Goal: Transaction & Acquisition: Purchase product/service

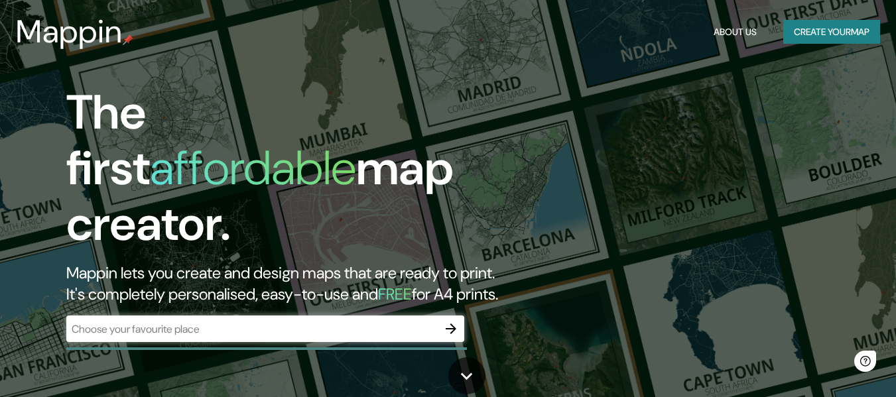
click at [269, 327] on div "​" at bounding box center [265, 329] width 398 height 27
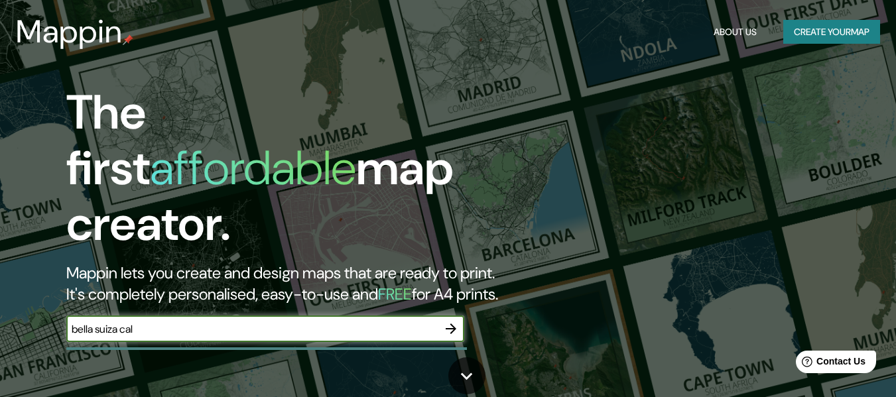
type input "bella suiza [GEOGRAPHIC_DATA]"
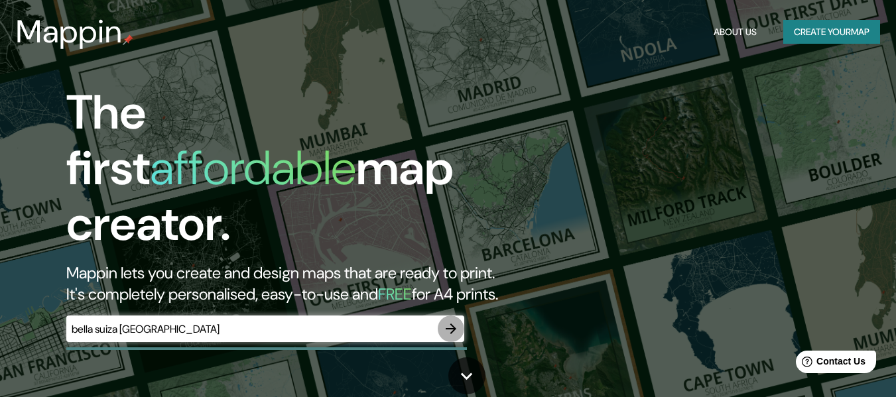
click at [454, 321] on icon "button" at bounding box center [451, 329] width 16 height 16
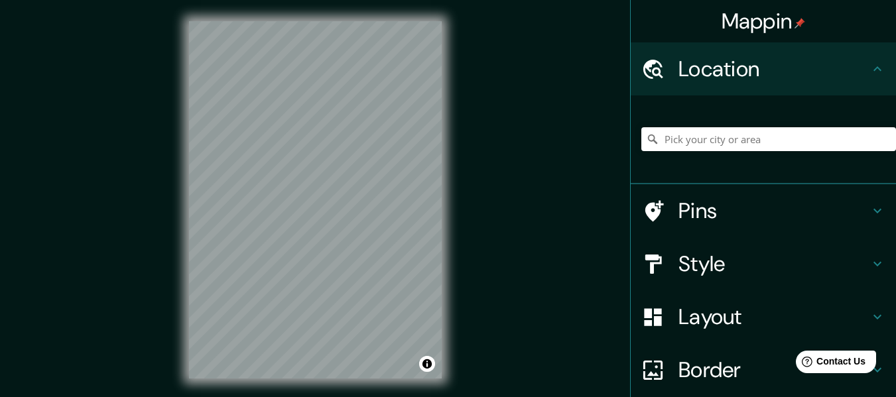
click at [678, 219] on h4 "Pins" at bounding box center [773, 211] width 191 height 27
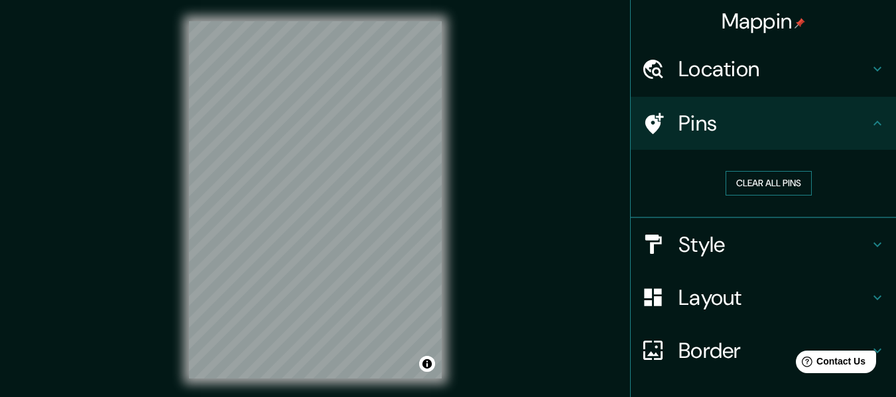
click at [755, 182] on button "Clear all pins" at bounding box center [768, 183] width 86 height 25
click at [439, 396] on html "Mappin Location Pins Clear all pins Style Layout Border Choose a border. Hint :…" at bounding box center [448, 198] width 896 height 397
click at [682, 80] on h4 "Location" at bounding box center [773, 69] width 191 height 27
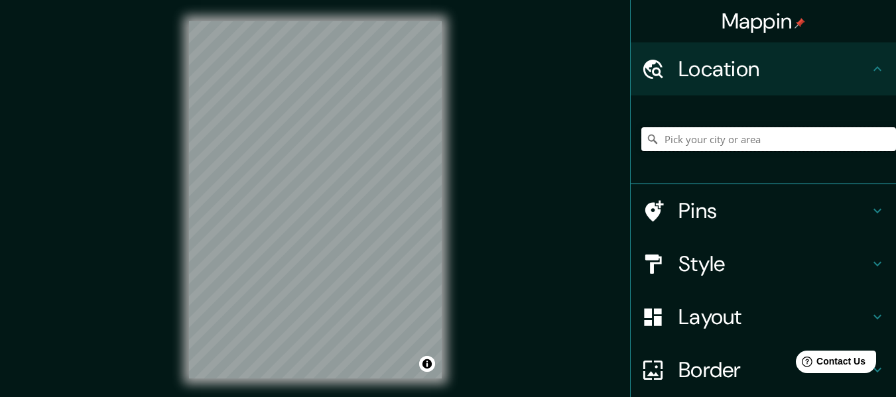
click at [696, 135] on input "Pick your city or area" at bounding box center [768, 139] width 255 height 24
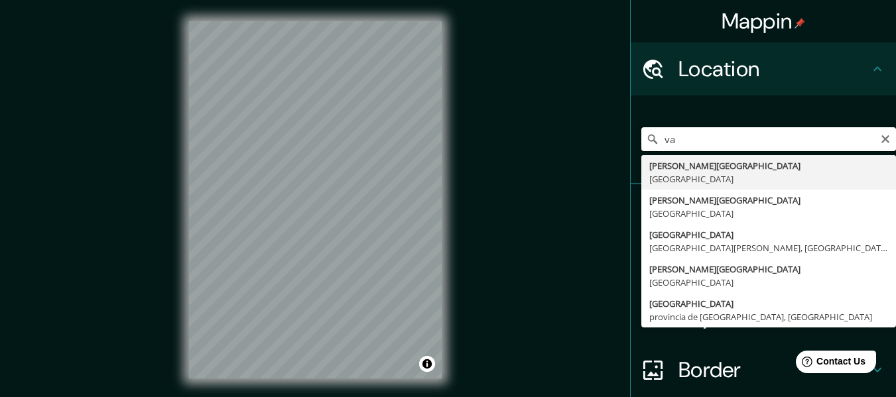
type input "v"
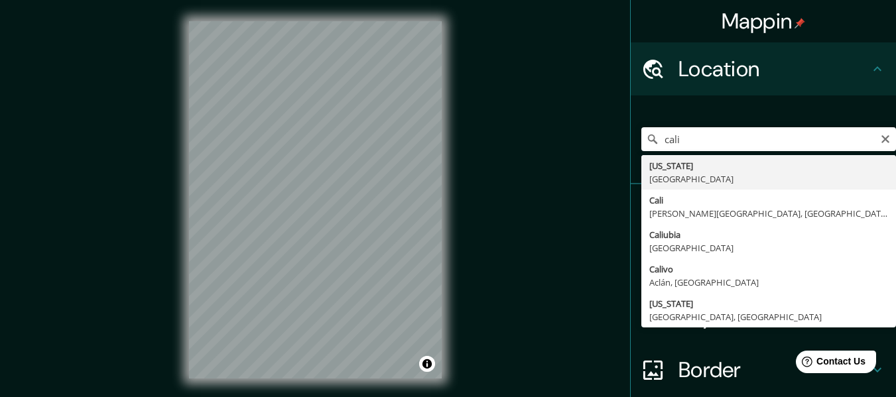
type input "[GEOGRAPHIC_DATA], [PERSON_NAME][GEOGRAPHIC_DATA], [GEOGRAPHIC_DATA]"
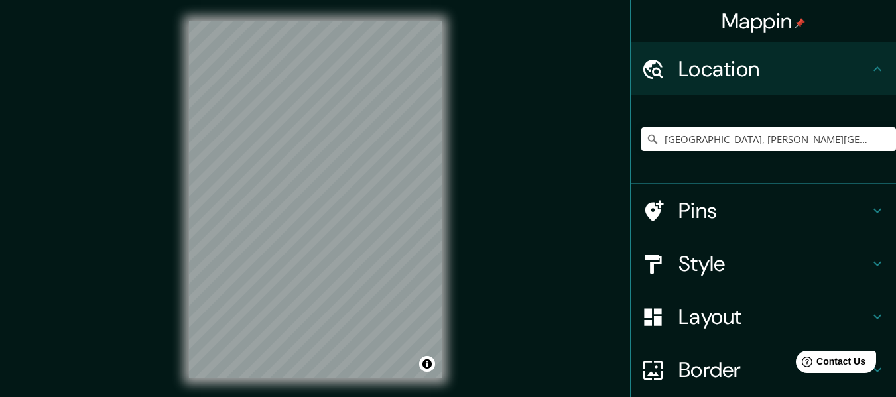
click at [738, 261] on h4 "Style" at bounding box center [773, 264] width 191 height 27
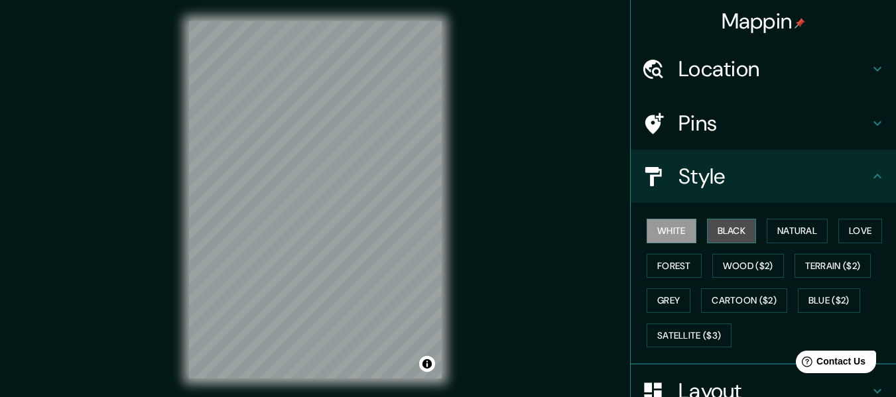
click at [719, 226] on button "Black" at bounding box center [732, 231] width 50 height 25
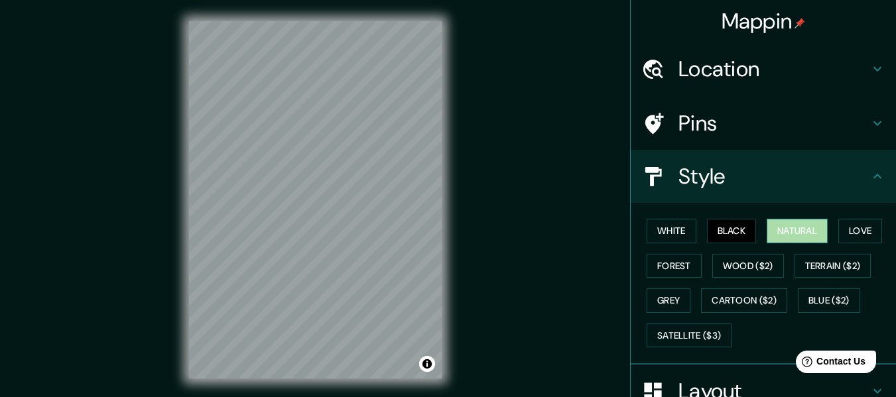
click at [771, 233] on button "Natural" at bounding box center [796, 231] width 61 height 25
click at [845, 226] on button "Love" at bounding box center [860, 231] width 44 height 25
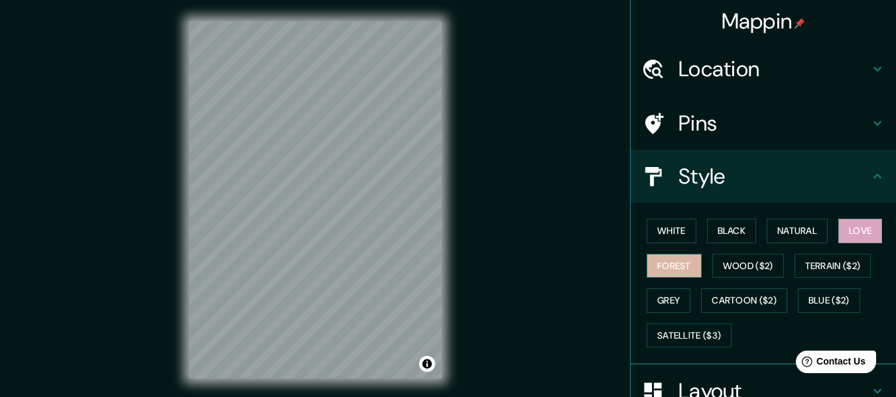
click at [670, 263] on button "Forest" at bounding box center [673, 266] width 55 height 25
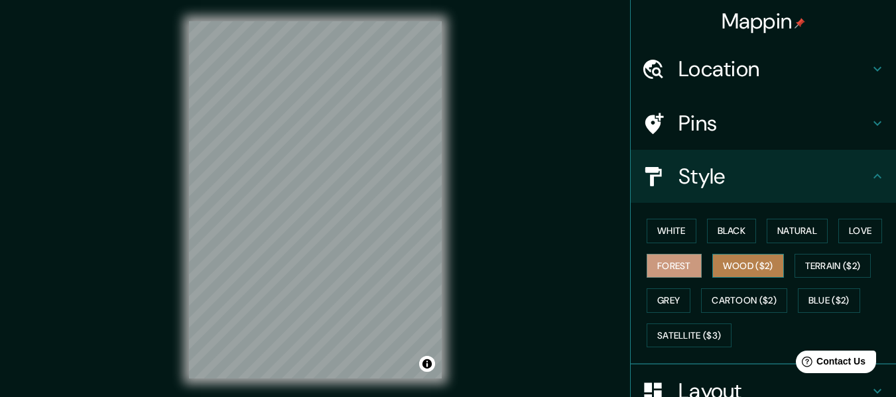
click at [745, 262] on button "Wood ($2)" at bounding box center [748, 266] width 72 height 25
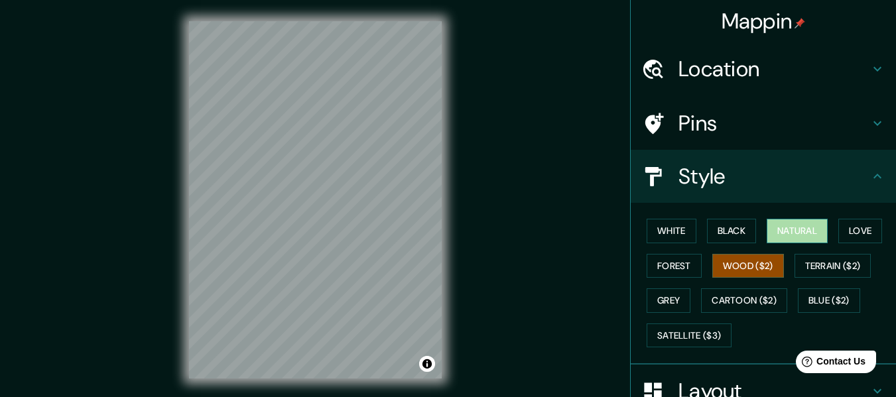
click at [789, 235] on button "Natural" at bounding box center [796, 231] width 61 height 25
click at [703, 123] on h4 "Pins" at bounding box center [773, 123] width 191 height 27
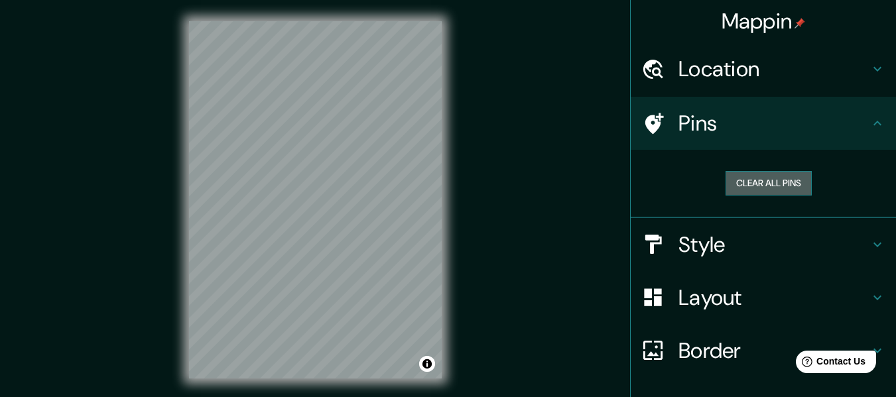
click at [747, 181] on button "Clear all pins" at bounding box center [768, 183] width 86 height 25
click at [767, 184] on button "Clear all pins" at bounding box center [768, 183] width 86 height 25
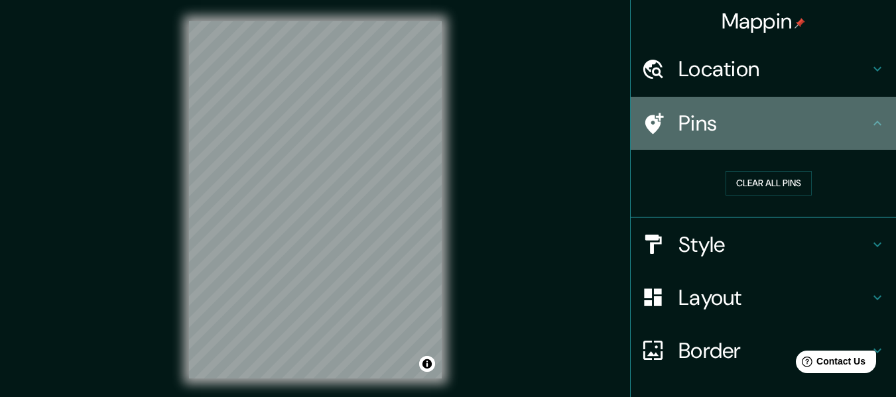
click at [731, 129] on h4 "Pins" at bounding box center [773, 123] width 191 height 27
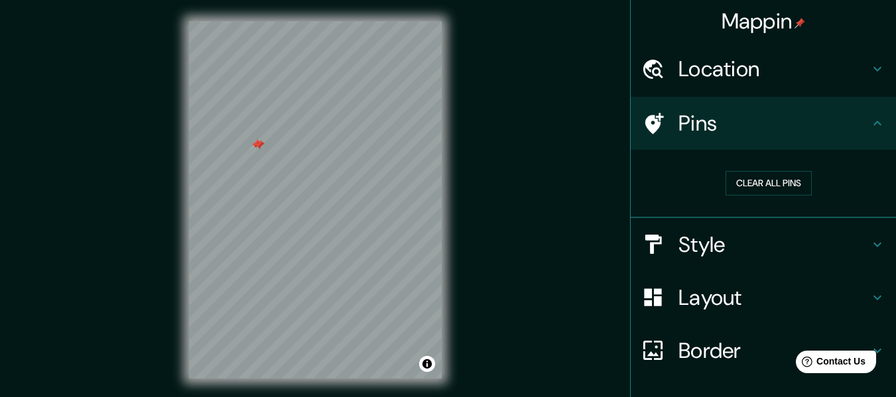
click at [253, 146] on div at bounding box center [256, 144] width 11 height 11
click at [258, 147] on div at bounding box center [259, 145] width 11 height 11
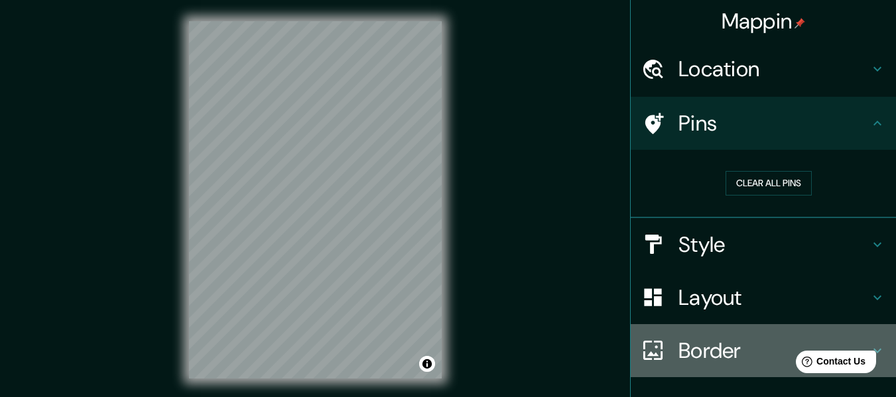
click at [687, 347] on h4 "Border" at bounding box center [773, 350] width 191 height 27
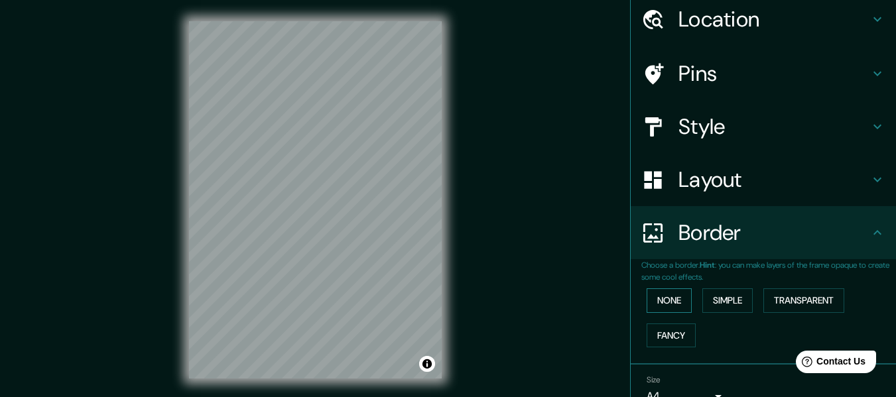
scroll to position [116, 0]
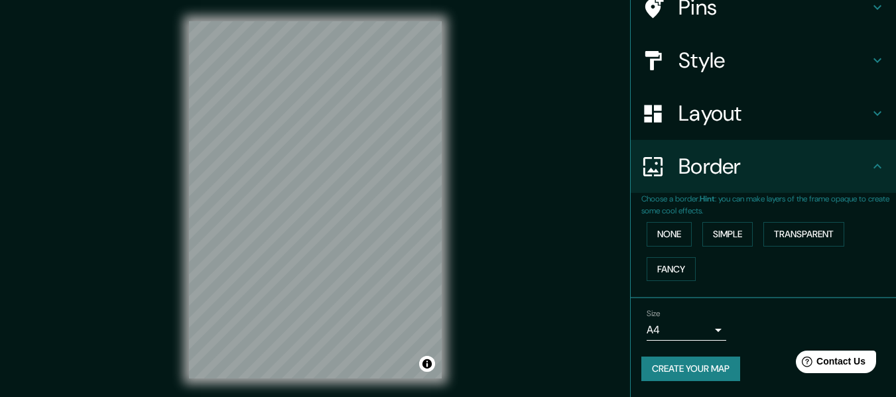
click at [695, 115] on h4 "Layout" at bounding box center [773, 113] width 191 height 27
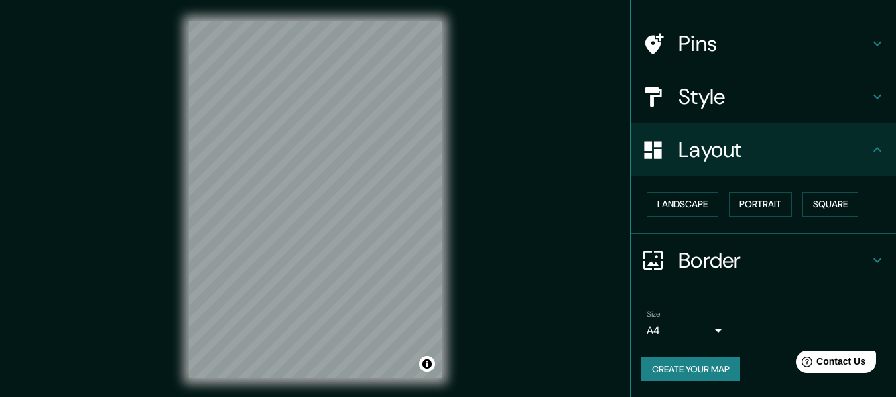
scroll to position [80, 0]
click at [674, 210] on button "Landscape" at bounding box center [682, 204] width 72 height 25
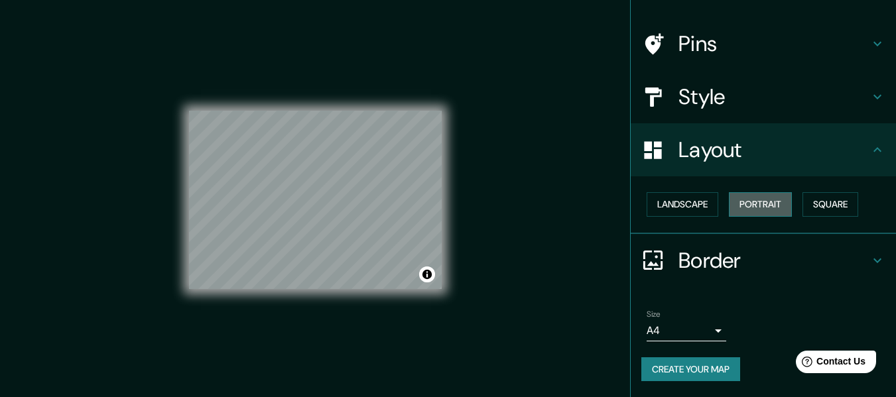
click at [758, 198] on button "Portrait" at bounding box center [760, 204] width 63 height 25
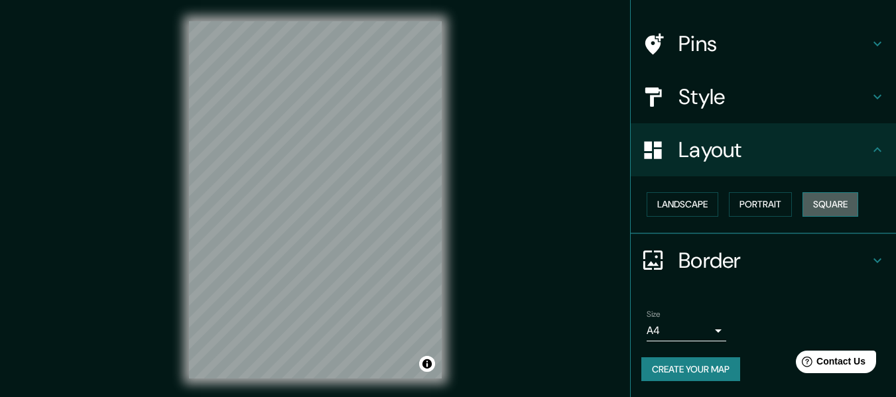
click at [819, 201] on button "Square" at bounding box center [830, 204] width 56 height 25
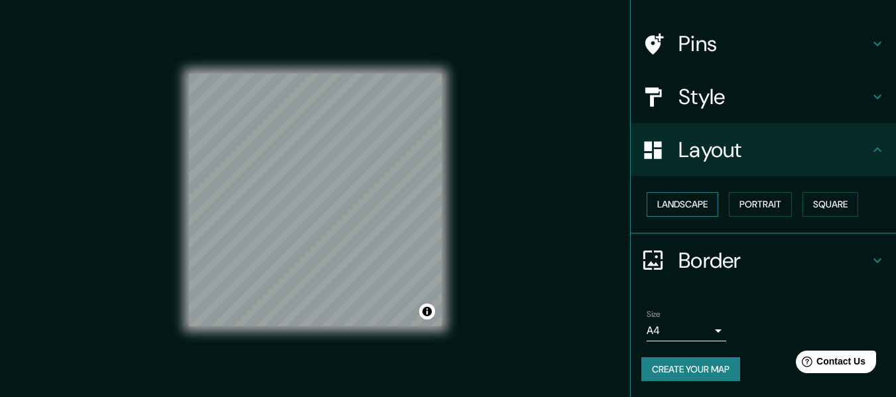
click at [701, 200] on button "Landscape" at bounding box center [682, 204] width 72 height 25
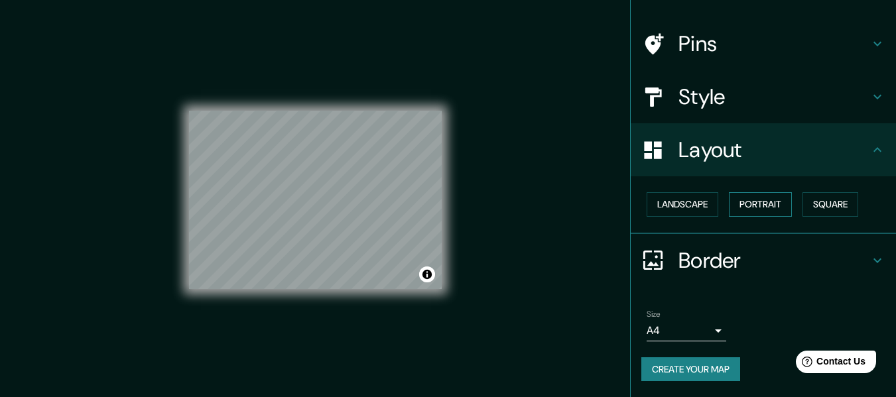
click at [731, 198] on button "Portrait" at bounding box center [760, 204] width 63 height 25
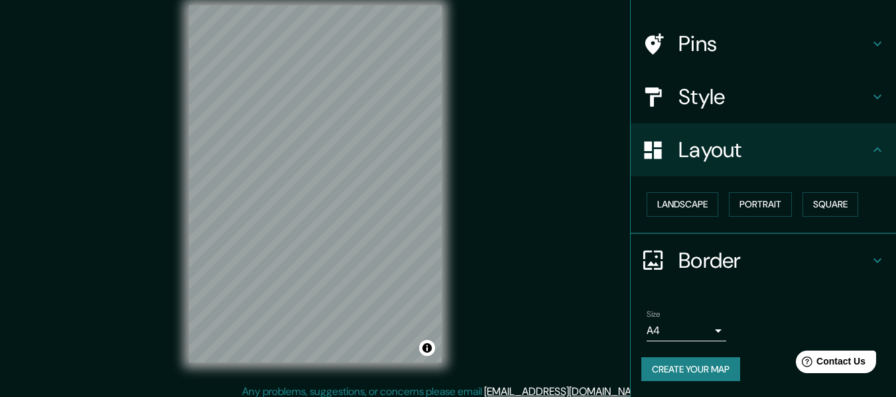
scroll to position [24, 0]
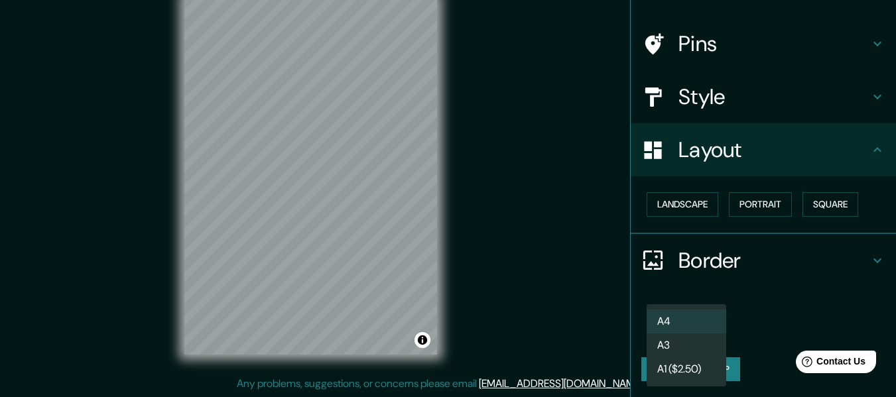
click at [697, 326] on body "Mappin Location [GEOGRAPHIC_DATA], [PERSON_NAME][GEOGRAPHIC_DATA], [GEOGRAPHIC_…" at bounding box center [448, 174] width 896 height 397
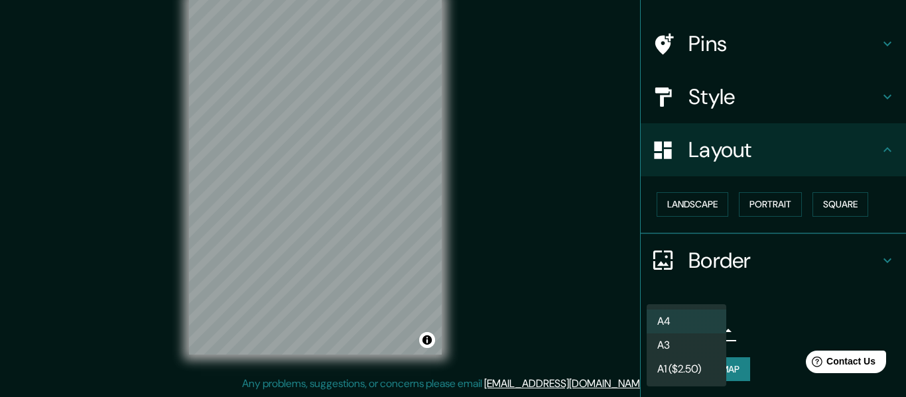
click at [699, 345] on li "A3" at bounding box center [686, 345] width 80 height 24
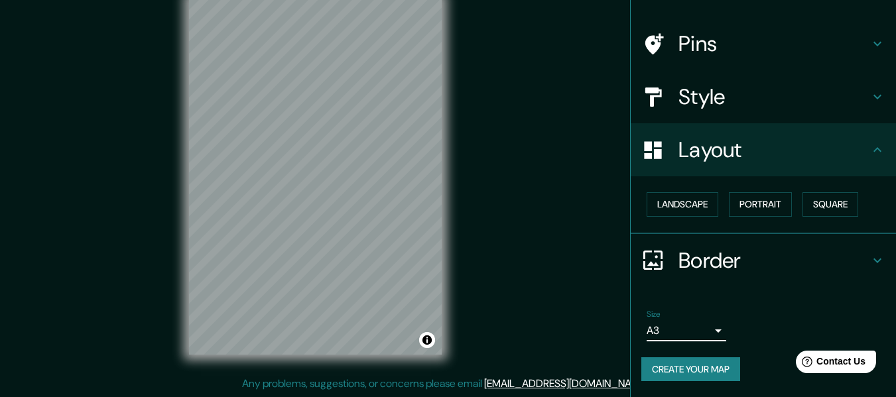
click at [696, 331] on body "Mappin Location [GEOGRAPHIC_DATA], [PERSON_NAME][GEOGRAPHIC_DATA], [GEOGRAPHIC_…" at bounding box center [448, 174] width 896 height 397
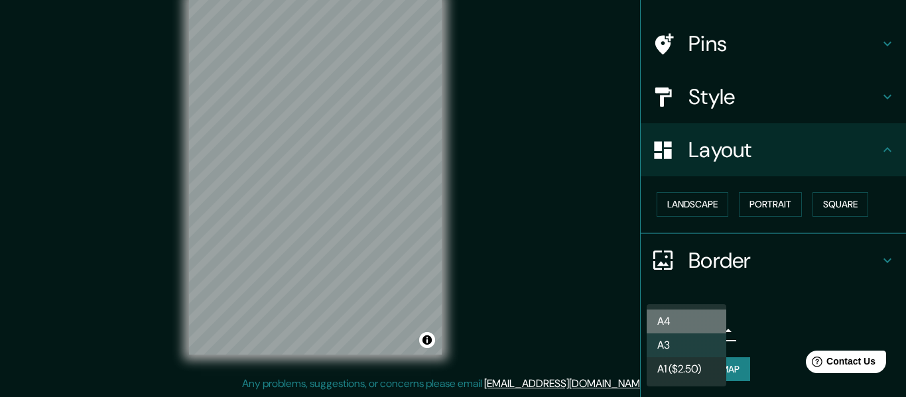
click at [696, 315] on li "A4" at bounding box center [686, 322] width 80 height 24
type input "single"
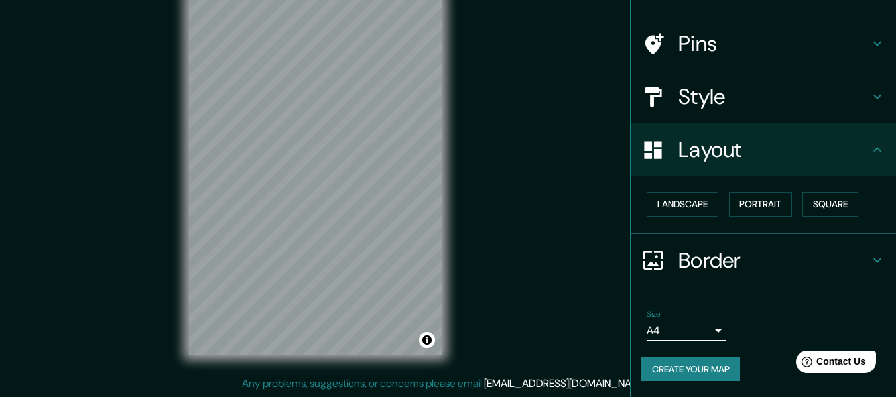
click at [673, 363] on button "Create your map" at bounding box center [690, 369] width 99 height 25
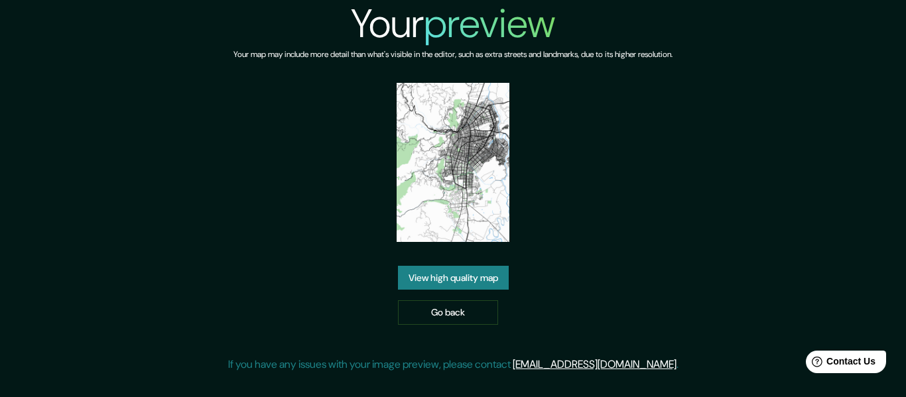
click at [463, 276] on link "View high quality map" at bounding box center [453, 278] width 111 height 25
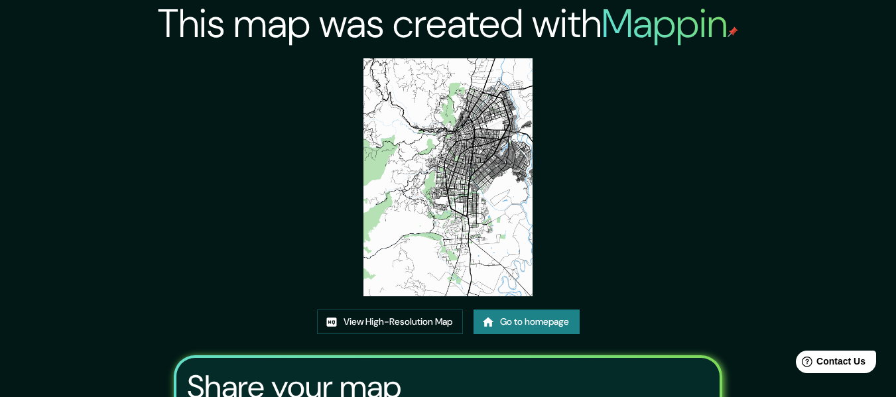
click at [485, 228] on img at bounding box center [447, 177] width 168 height 238
click at [501, 314] on link "Go to homepage" at bounding box center [526, 322] width 106 height 25
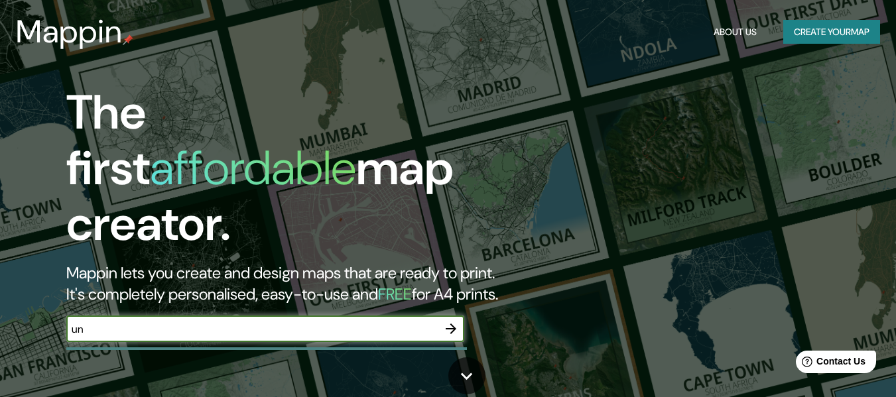
type input "u"
type input "cali valle"
click at [453, 324] on icon "button" at bounding box center [451, 329] width 11 height 11
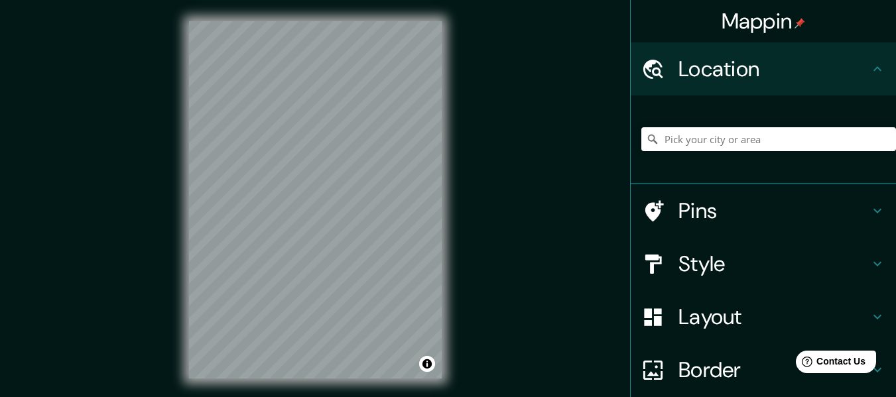
click at [713, 66] on h4 "Location" at bounding box center [773, 69] width 191 height 27
click at [709, 154] on div at bounding box center [768, 139] width 255 height 66
click at [704, 130] on input "Pick your city or area" at bounding box center [768, 139] width 255 height 24
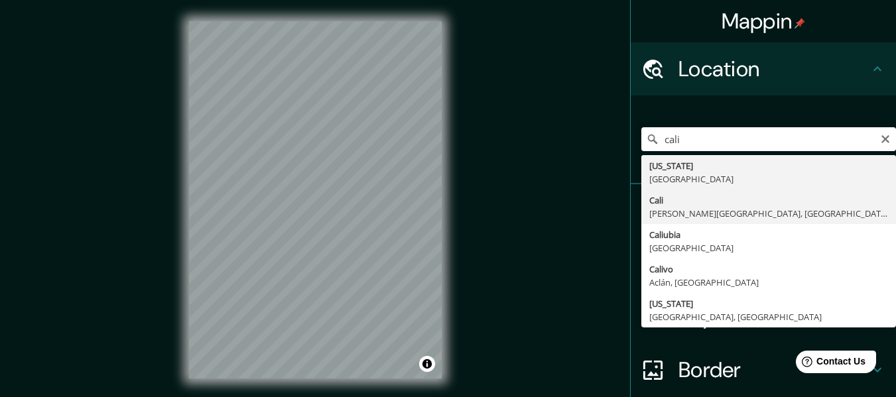
type input "[GEOGRAPHIC_DATA], [PERSON_NAME][GEOGRAPHIC_DATA], [GEOGRAPHIC_DATA]"
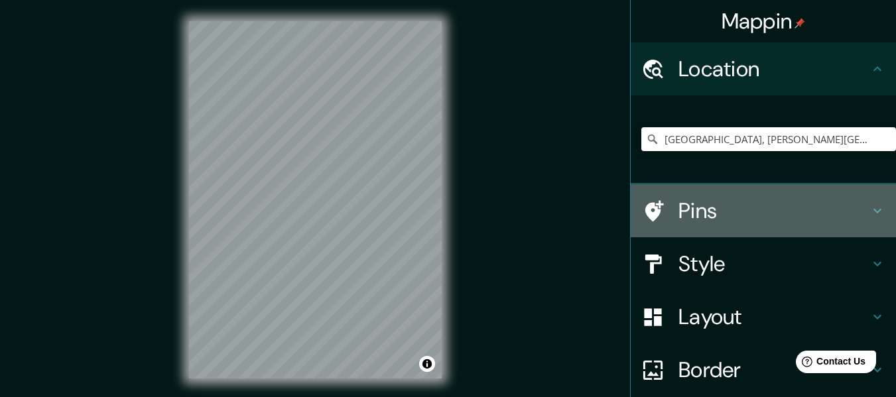
click at [711, 213] on h4 "Pins" at bounding box center [773, 211] width 191 height 27
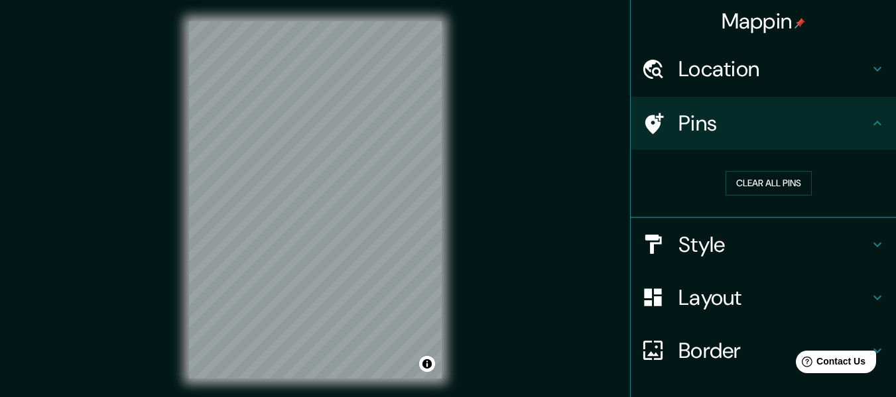
click at [683, 119] on h4 "Pins" at bounding box center [773, 123] width 191 height 27
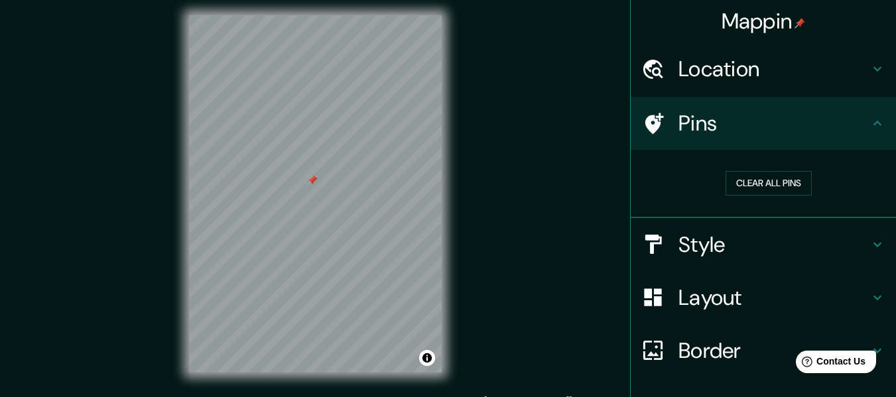
scroll to position [24, 0]
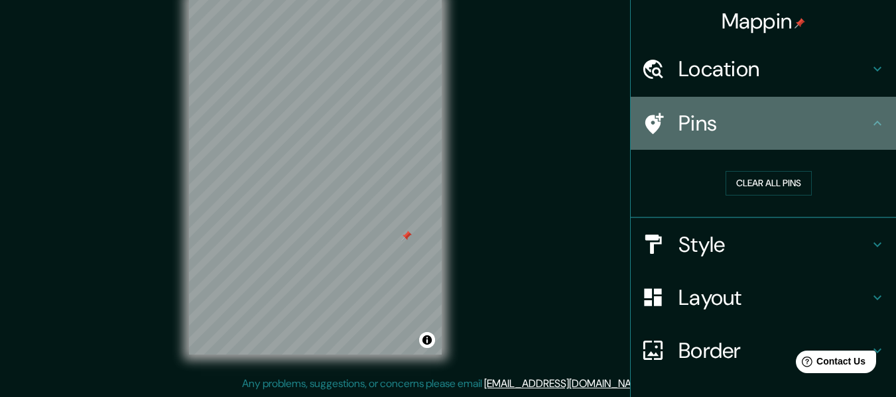
click at [764, 127] on h4 "Pins" at bounding box center [773, 123] width 191 height 27
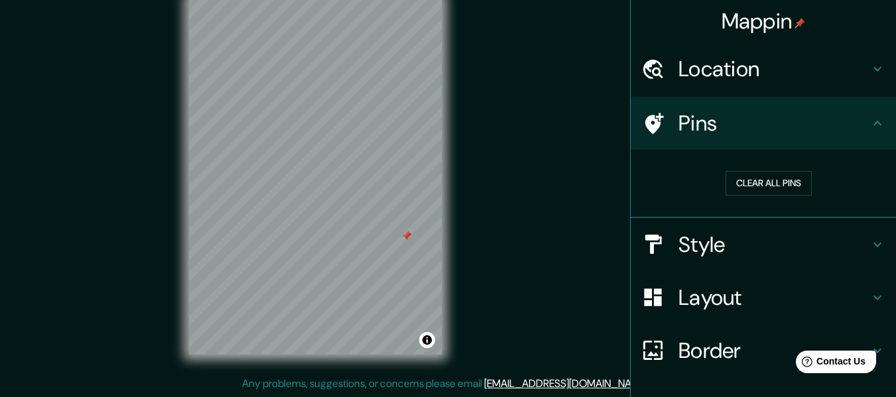
click at [647, 159] on div "Clear all pins" at bounding box center [763, 184] width 265 height 68
click at [641, 179] on div "Clear all pins" at bounding box center [768, 183] width 255 height 46
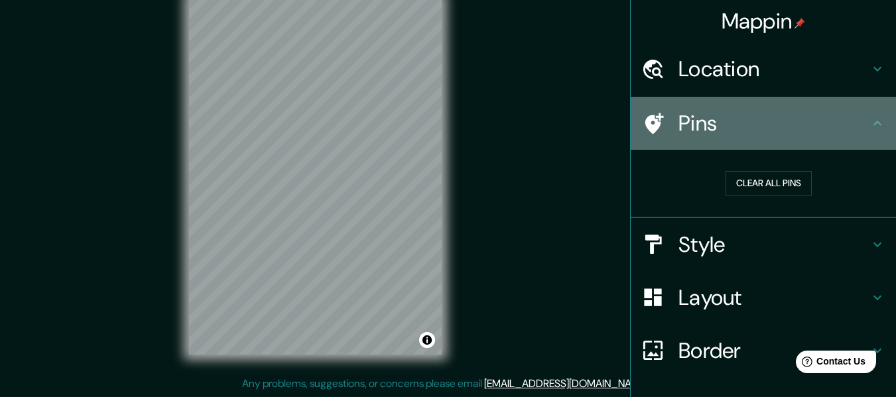
drag, startPoint x: 682, startPoint y: 128, endPoint x: 666, endPoint y: 131, distance: 15.5
click at [680, 128] on h4 "Pins" at bounding box center [773, 123] width 191 height 27
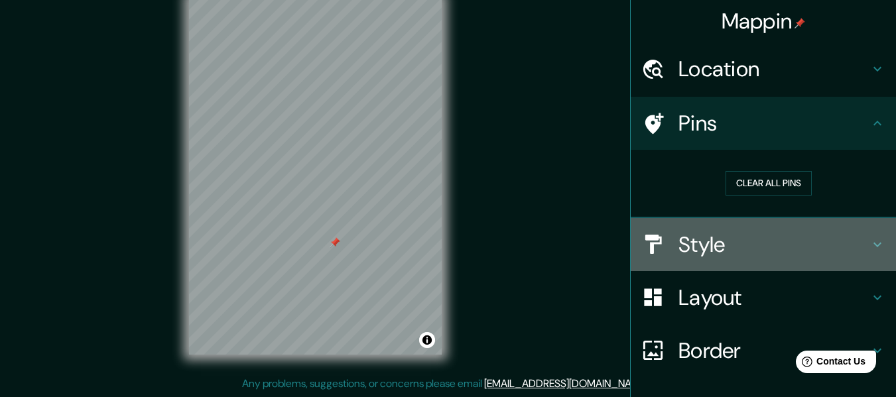
click at [709, 252] on h4 "Style" at bounding box center [773, 244] width 191 height 27
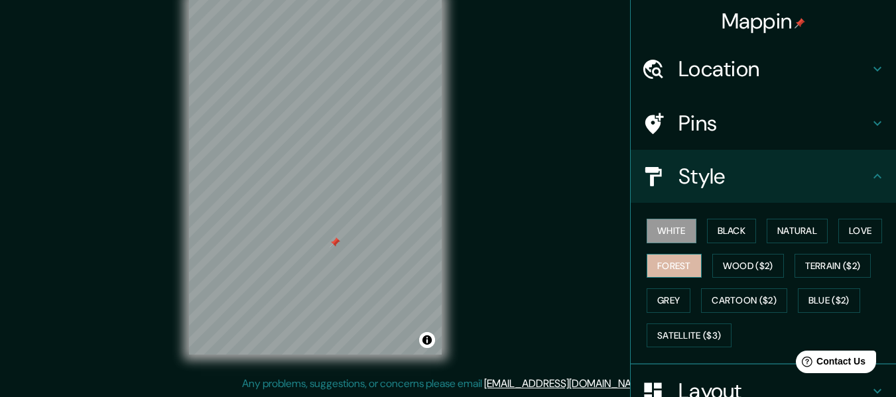
click at [676, 267] on button "Forest" at bounding box center [673, 266] width 55 height 25
click at [668, 233] on button "White" at bounding box center [671, 231] width 50 height 25
click at [707, 225] on button "Black" at bounding box center [732, 231] width 50 height 25
click at [671, 229] on button "White" at bounding box center [671, 231] width 50 height 25
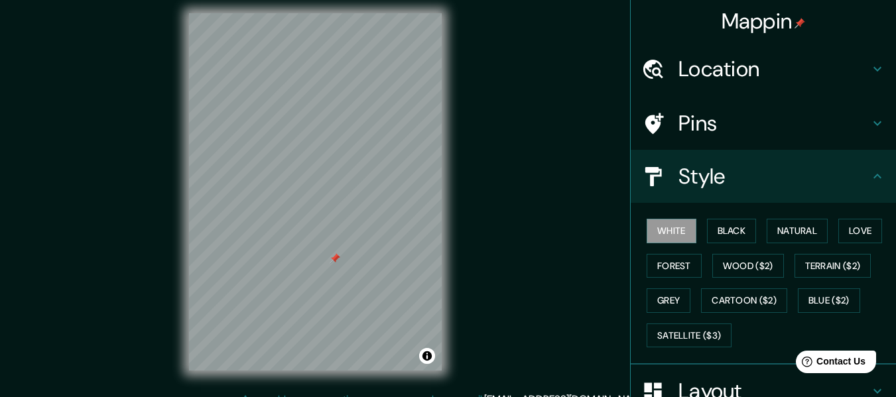
scroll to position [0, 0]
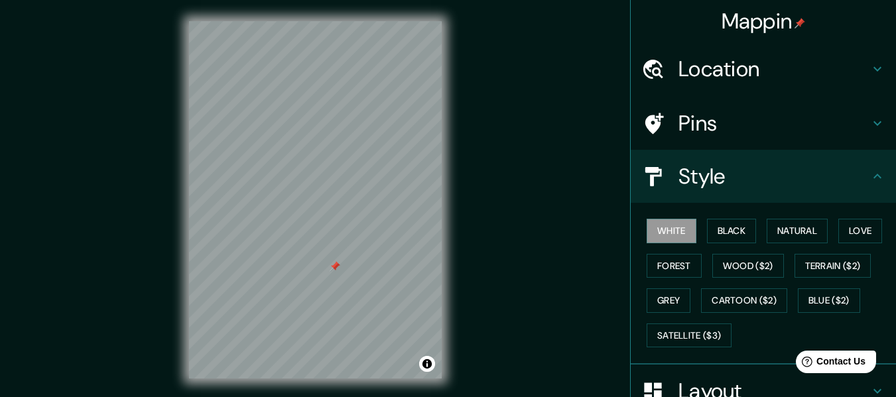
click at [593, 212] on div "Mappin Location Cali, Valle del Cauca, Colombia Pins Style White Black Natural …" at bounding box center [448, 210] width 896 height 421
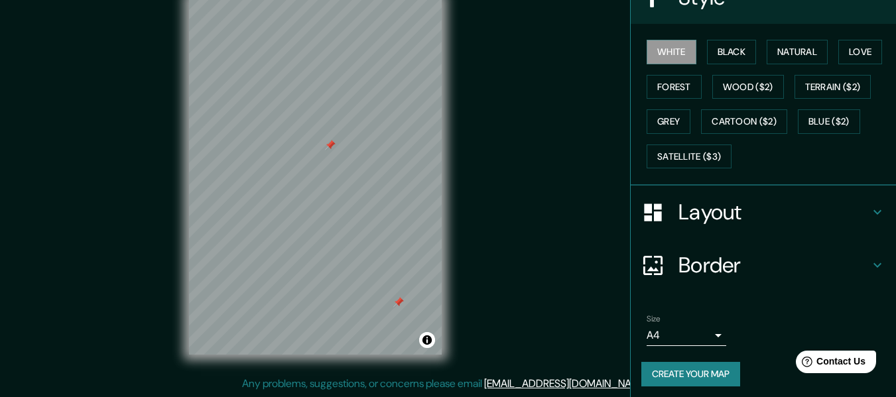
scroll to position [184, 0]
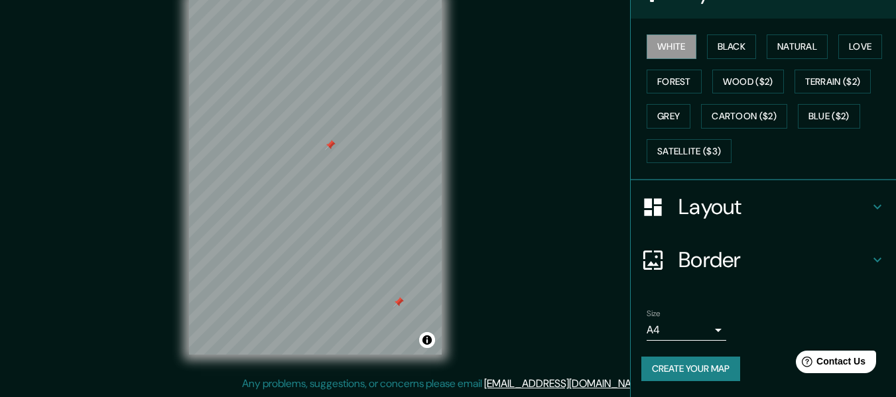
click at [713, 210] on h4 "Layout" at bounding box center [773, 207] width 191 height 27
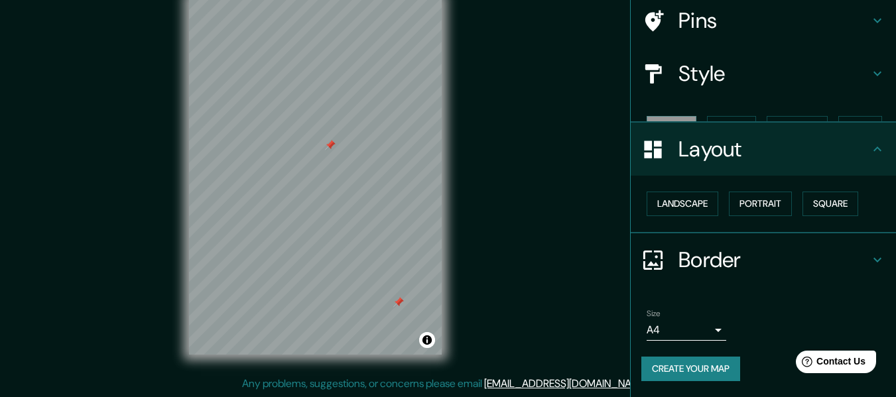
scroll to position [80, 0]
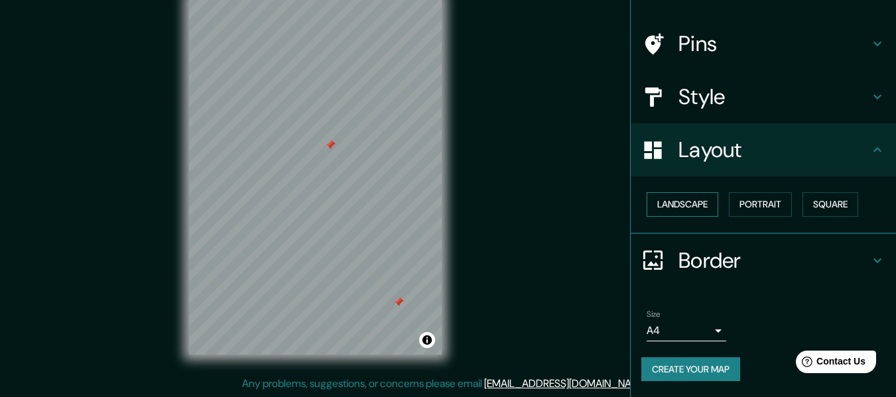
click at [685, 208] on button "Landscape" at bounding box center [682, 204] width 72 height 25
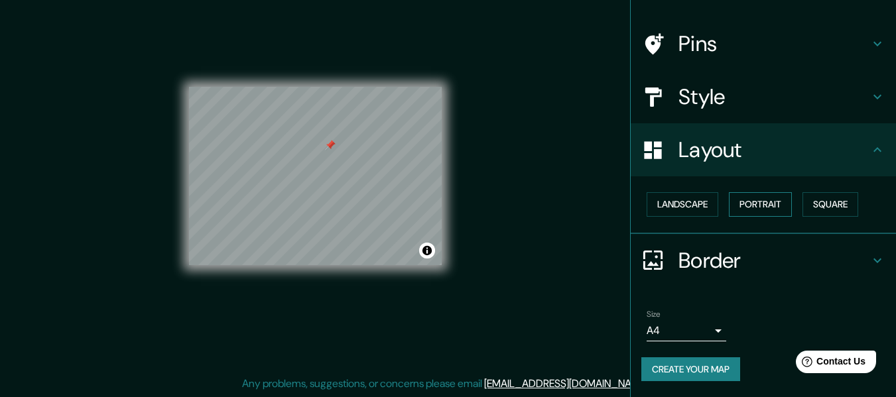
click at [729, 202] on button "Portrait" at bounding box center [760, 204] width 63 height 25
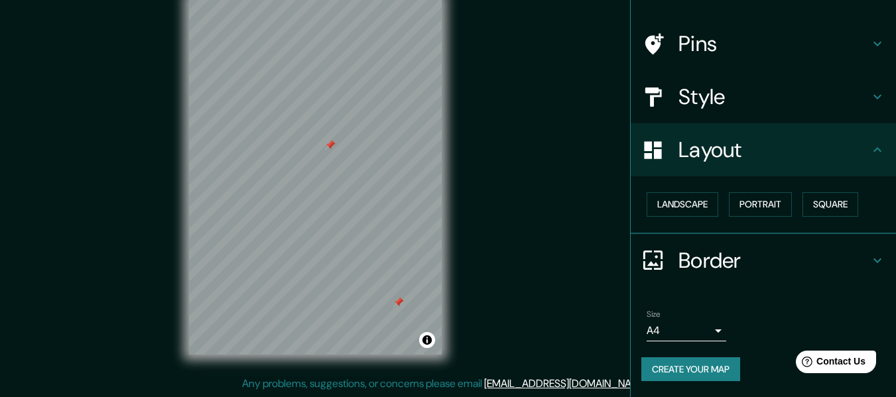
click at [714, 257] on h4 "Border" at bounding box center [773, 260] width 191 height 27
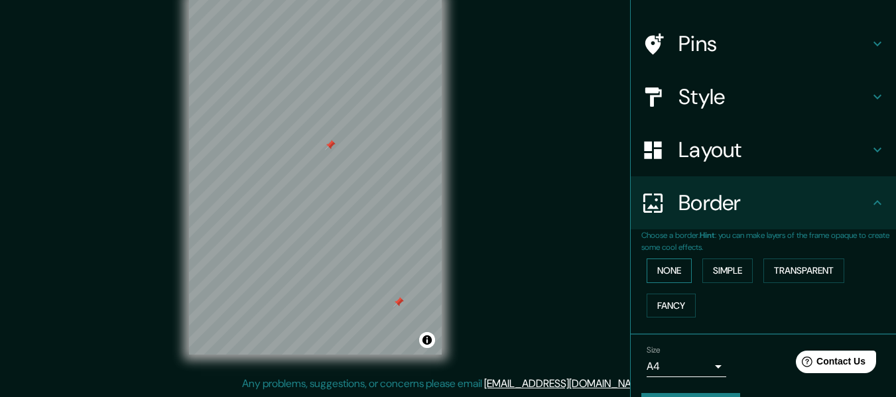
click at [672, 267] on button "None" at bounding box center [668, 271] width 45 height 25
click at [705, 262] on button "Simple" at bounding box center [727, 271] width 50 height 25
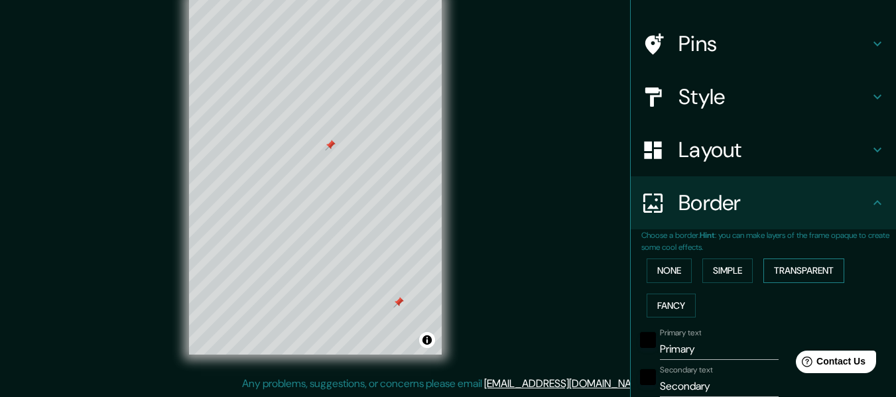
click at [776, 265] on button "Transparent" at bounding box center [803, 271] width 81 height 25
click at [673, 300] on button "Fancy" at bounding box center [670, 306] width 49 height 25
click at [660, 268] on button "None" at bounding box center [668, 271] width 45 height 25
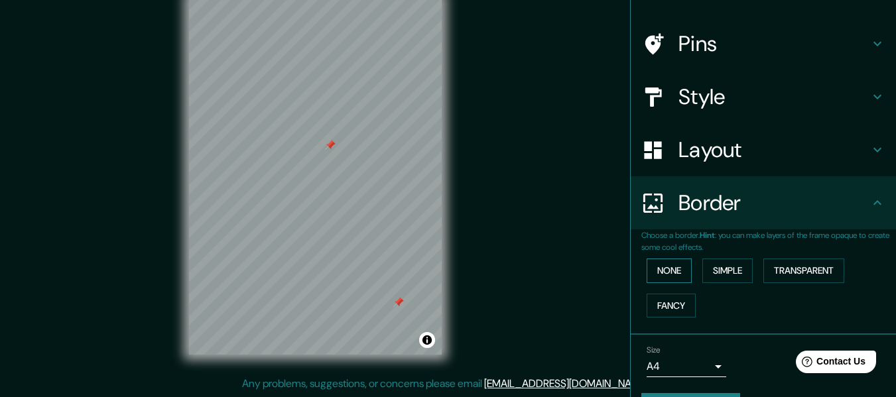
scroll to position [116, 0]
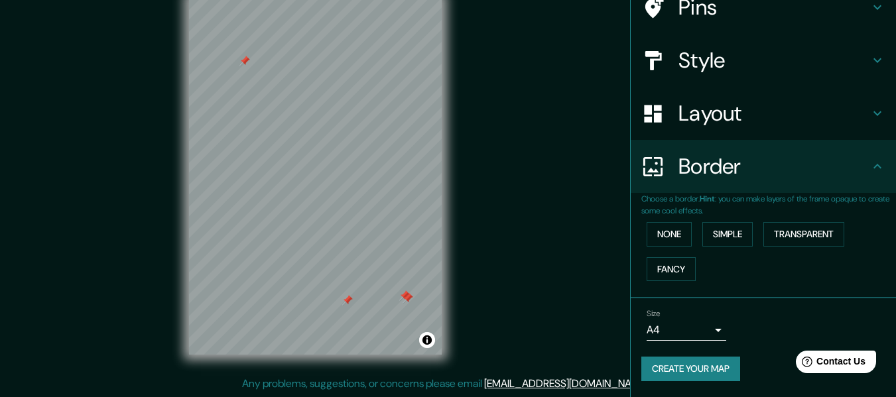
click at [407, 301] on div at bounding box center [407, 298] width 11 height 11
click at [404, 292] on div at bounding box center [404, 295] width 11 height 11
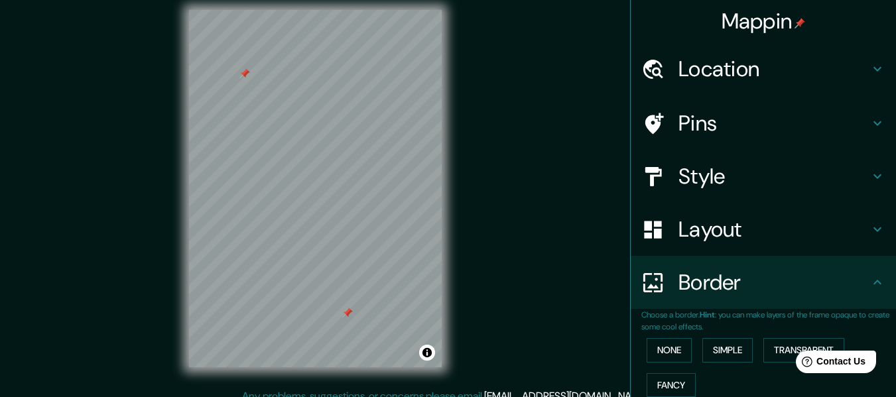
scroll to position [0, 0]
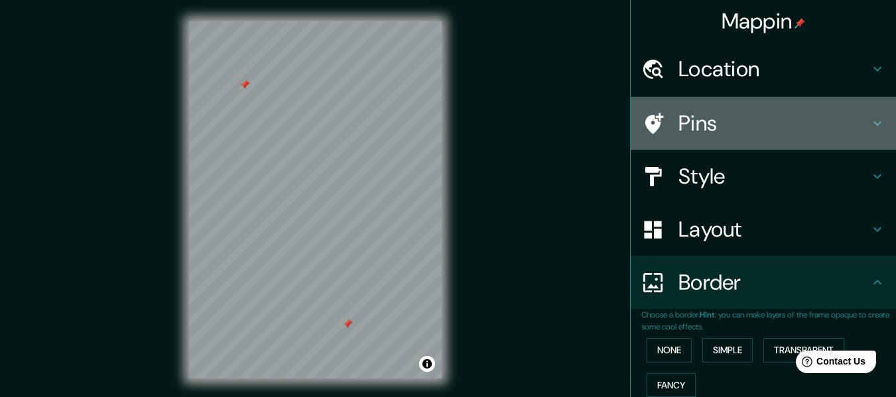
click at [686, 118] on h4 "Pins" at bounding box center [773, 123] width 191 height 27
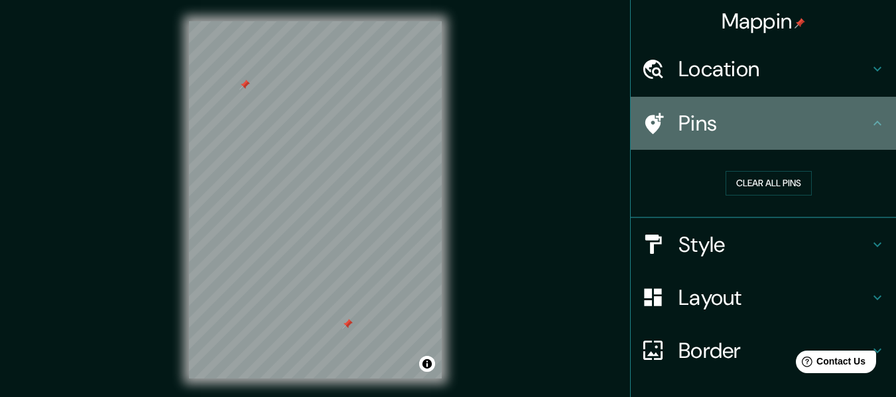
click at [869, 125] on icon at bounding box center [877, 123] width 16 height 16
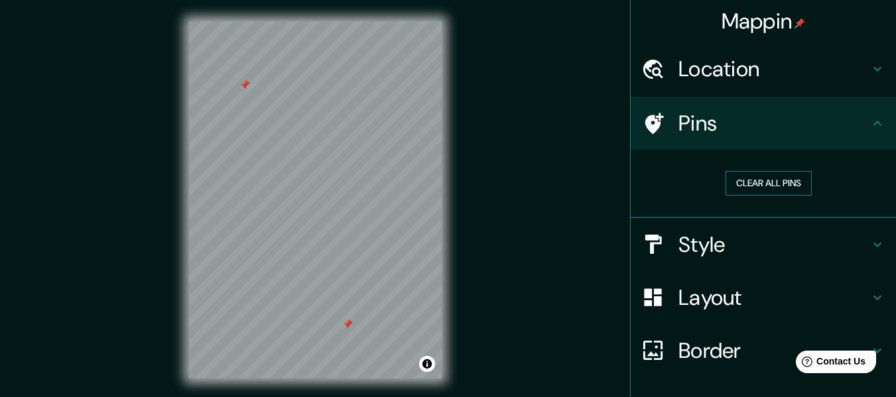
click at [766, 186] on button "Clear all pins" at bounding box center [768, 183] width 86 height 25
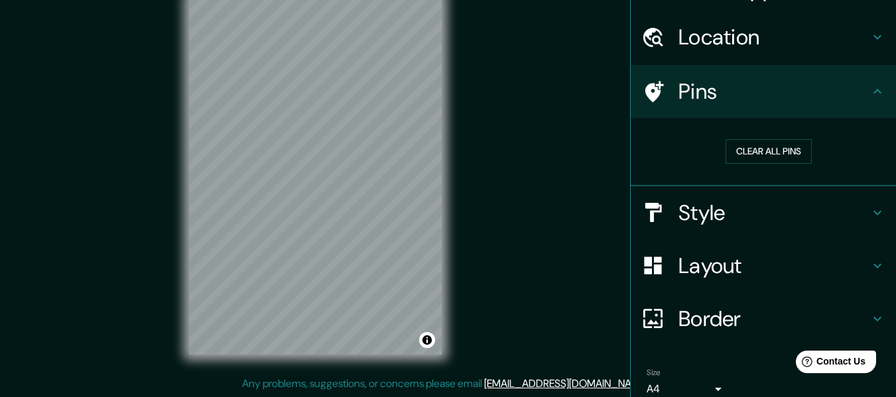
scroll to position [90, 0]
